Goal: Task Accomplishment & Management: Use online tool/utility

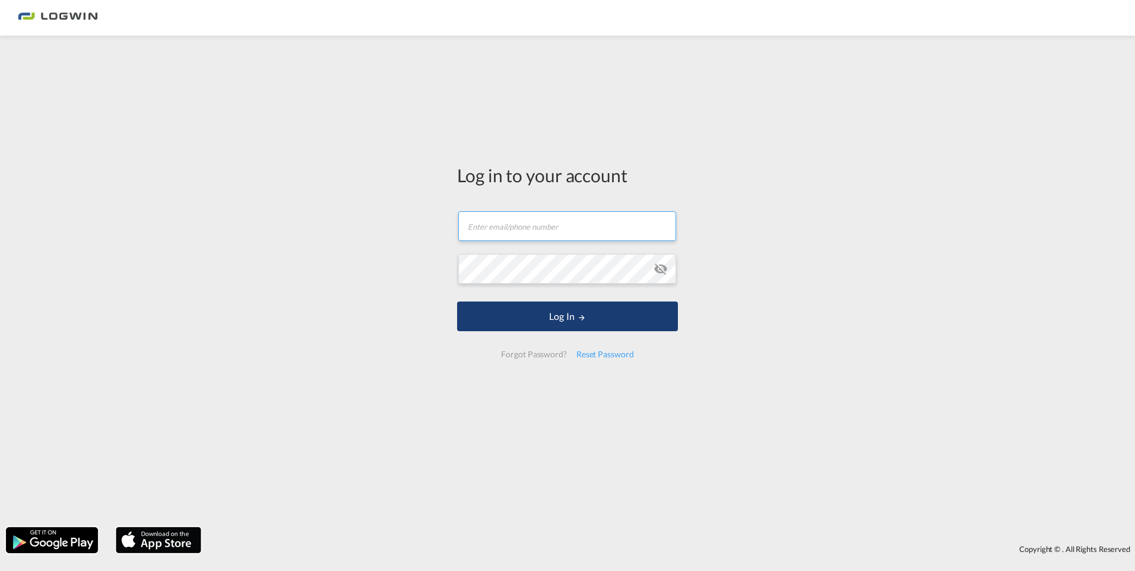
type input "[PERSON_NAME][EMAIL_ADDRESS][PERSON_NAME][DOMAIN_NAME]"
click at [557, 320] on button "Log In" at bounding box center [567, 316] width 221 height 30
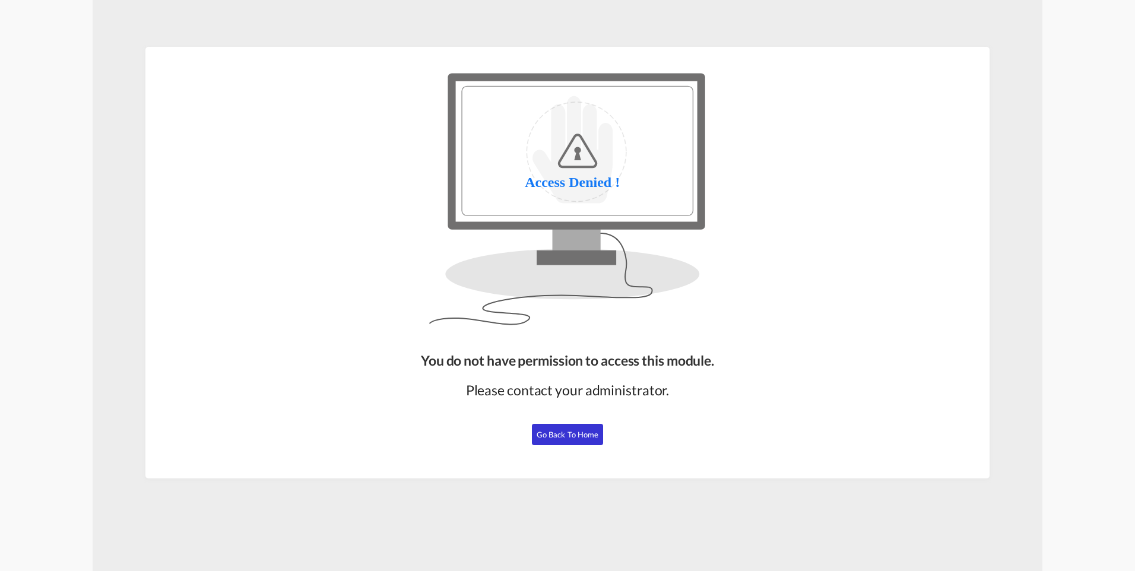
click at [554, 425] on button "Go Back to Home" at bounding box center [567, 434] width 71 height 21
